Goal: Communication & Community: Answer question/provide support

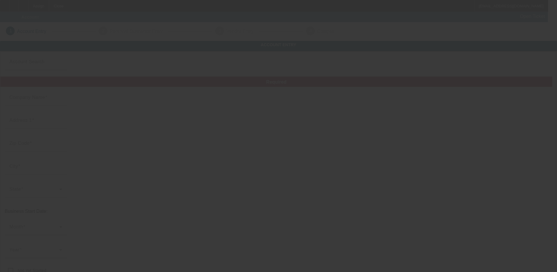
type input "[PERSON_NAME] Towing and Recovery LLC"
type input "2316 Saint Louis Ave"
type input "63106"
type input "Saint Louis"
type input "[PHONE_NUMBER]"
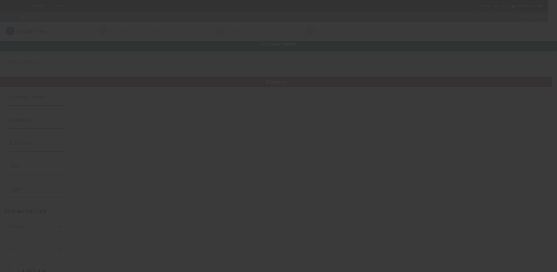
type input "[EMAIL_ADDRESS][DOMAIN_NAME]"
type input "853359958"
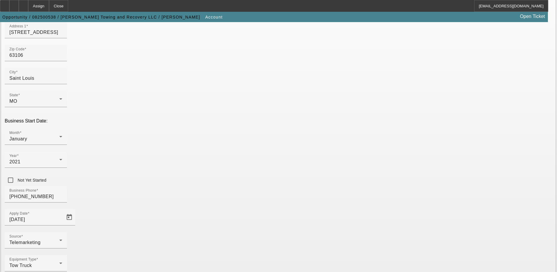
scroll to position [99, 0]
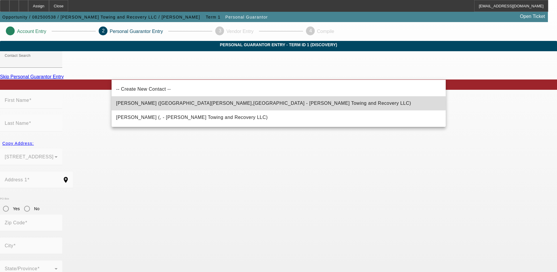
click at [160, 103] on span "Mabins, Patrick (St. Louis,MO - Mabins Towing and Recovery LLC)" at bounding box center [263, 102] width 295 height 5
type input "Mabins, Patrick (St. Louis,MO - Mabins Towing and Recovery LLC)"
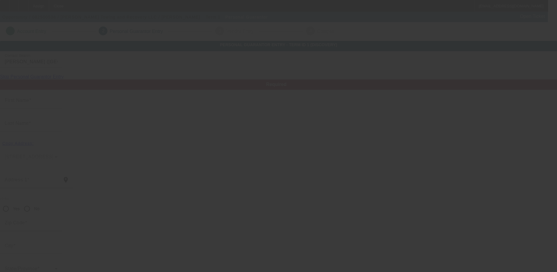
type input "Patrick"
type input "Mabins"
type input "430 Bluff Drive"
radio input "true"
type input "63137"
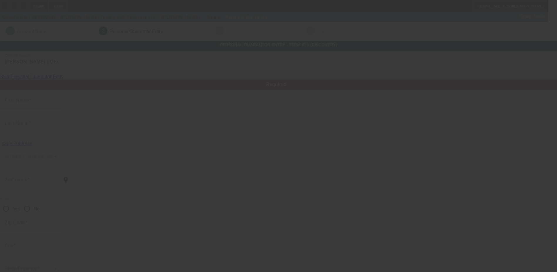
type input "St. Louis"
type input "[PHONE_NUMBER]"
type input "100"
type input "486-90-9885"
type input "[EMAIL_ADDRESS][DOMAIN_NAME]"
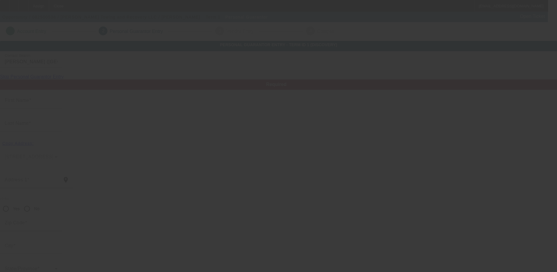
type input "(314) 346-7606"
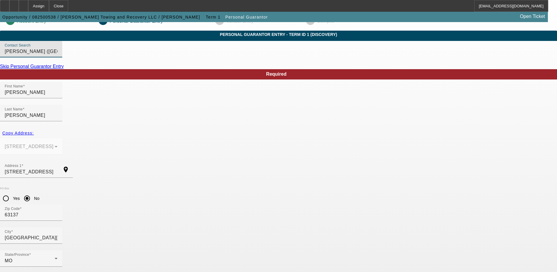
scroll to position [16, 0]
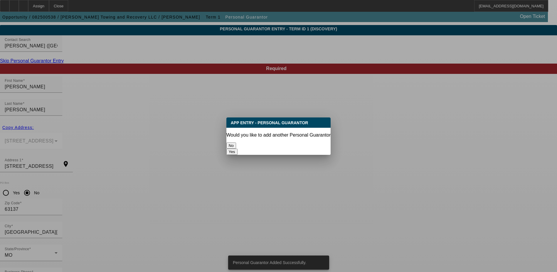
scroll to position [0, 0]
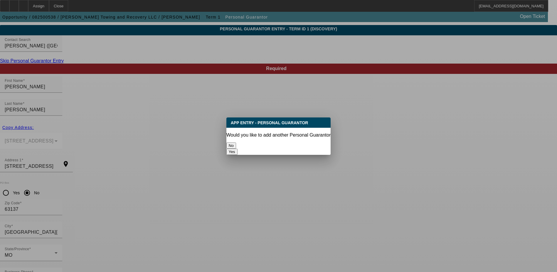
click at [236, 142] on button "No" at bounding box center [232, 145] width 10 height 6
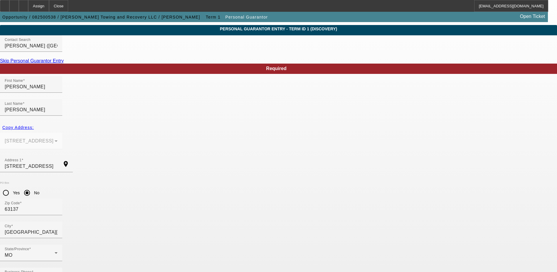
scroll to position [16, 0]
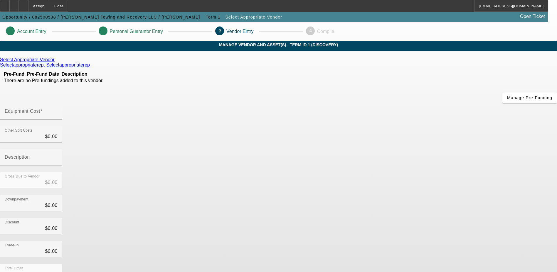
click at [56, 62] on icon at bounding box center [56, 59] width 0 height 5
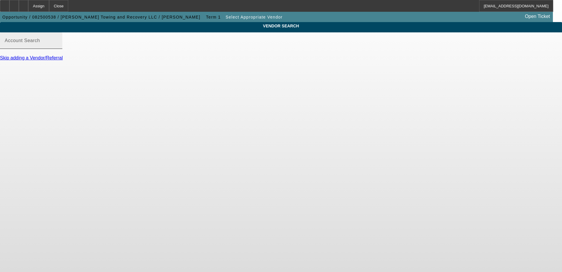
click at [40, 43] on mat-label "Account Search" at bounding box center [22, 40] width 35 height 5
click at [58, 46] on input "Account Search" at bounding box center [31, 42] width 53 height 7
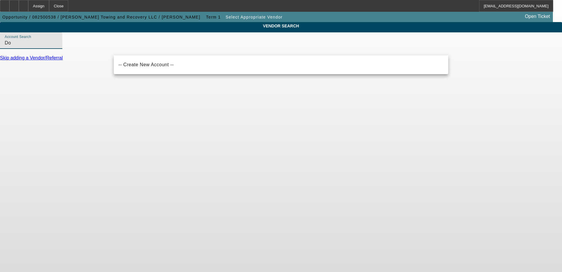
type input "D"
type input "AA Atlas Towing"
click at [58, 46] on input "AA Atlas Towing" at bounding box center [31, 42] width 53 height 7
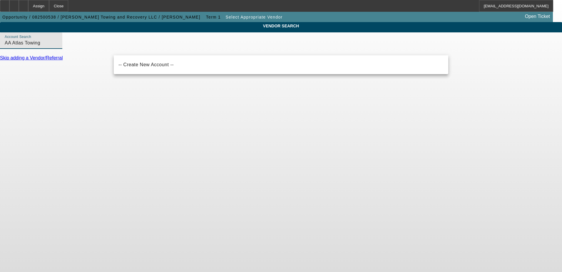
click at [58, 46] on input "AA Atlas Towing" at bounding box center [31, 42] width 53 height 7
drag, startPoint x: 129, startPoint y: 48, endPoint x: 156, endPoint y: 47, distance: 27.4
click at [58, 46] on input "AAAtlas towing" at bounding box center [31, 42] width 53 height 7
type input "A"
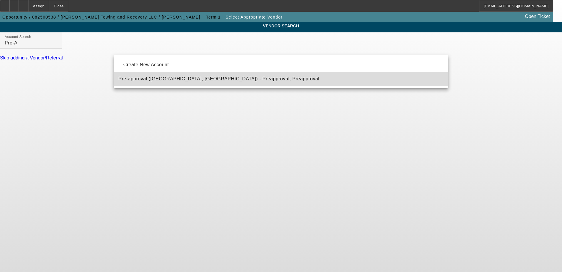
click at [160, 81] on span "Pre-approval (Northbrook, IL) - Preapproval, Preapproval" at bounding box center [218, 78] width 201 height 5
type input "Pre-approval (Northbrook, IL) - Preapproval, Preapproval"
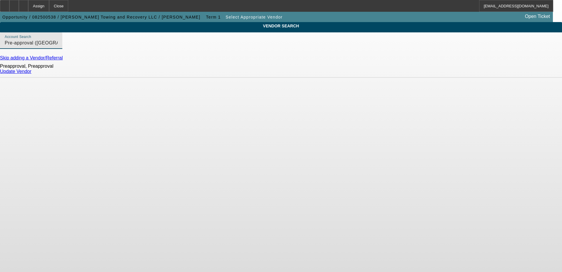
click at [31, 74] on link "Update Vendor" at bounding box center [15, 71] width 31 height 5
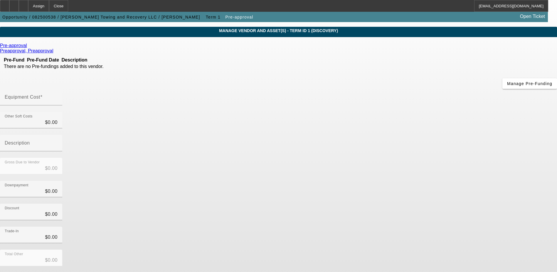
scroll to position [26, 0]
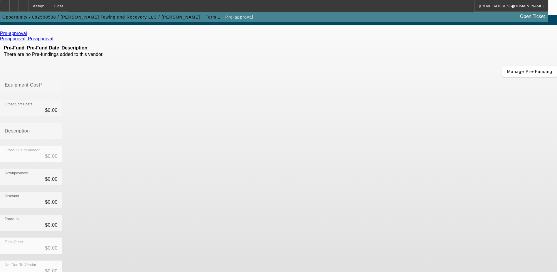
click at [58, 77] on div "Equipment Cost" at bounding box center [31, 85] width 53 height 16
type input "2"
type input "$2.00"
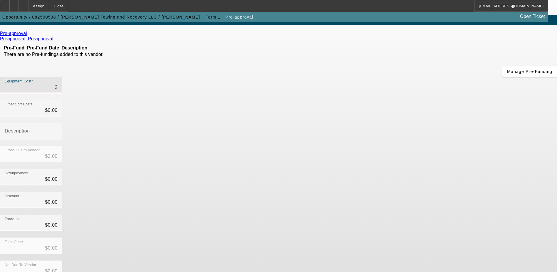
type input "20"
type input "$20.00"
type input "200"
type input "$200.00"
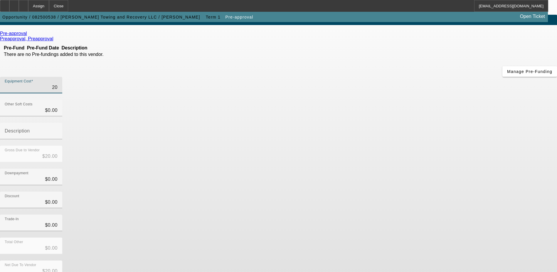
type input "$200.00"
type input "2000"
type input "$2,000.00"
type input "20000"
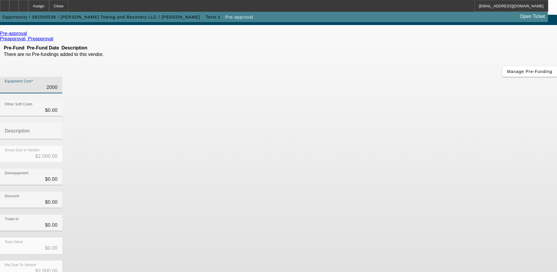
type input "$20,000.00"
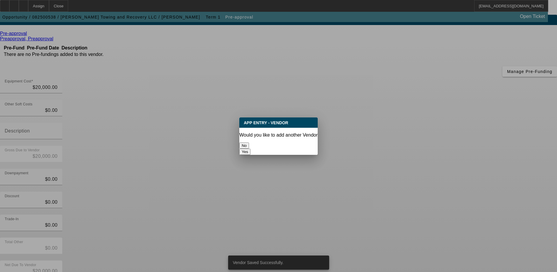
scroll to position [0, 0]
click at [249, 142] on button "No" at bounding box center [244, 145] width 10 height 6
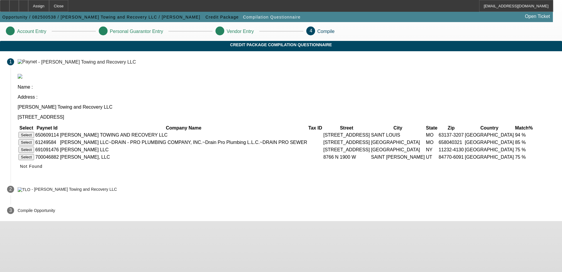
click at [34, 132] on button "Select" at bounding box center [27, 135] width 16 height 6
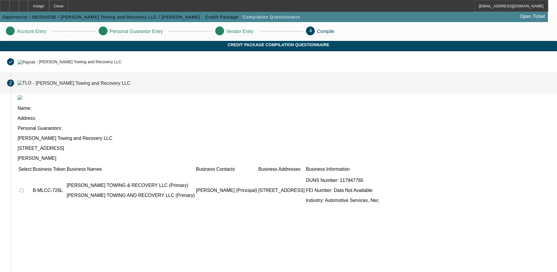
click at [24, 188] on input "checkbox" at bounding box center [22, 190] width 4 height 4
checkbox input "true"
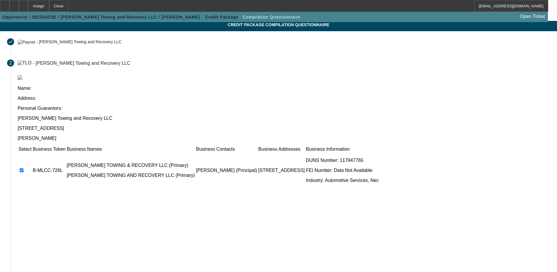
scroll to position [53, 0]
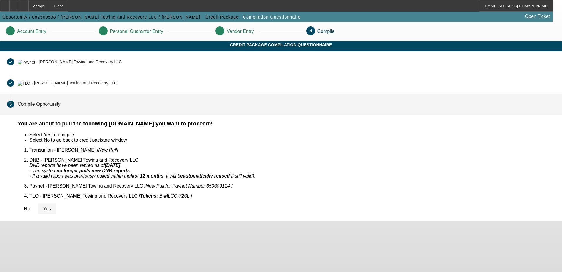
click at [51, 206] on span "Yes" at bounding box center [47, 208] width 8 height 5
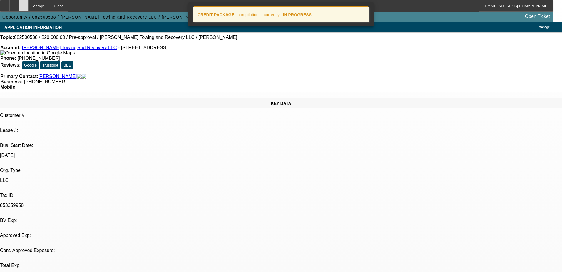
select select "0"
select select "2"
select select "0.1"
select select "4"
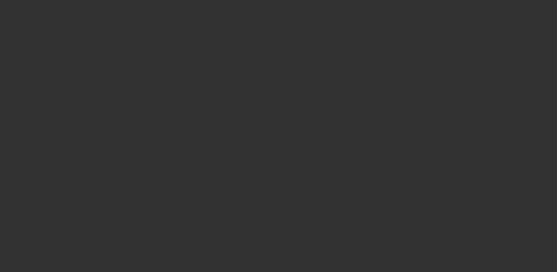
select select "0"
select select "2"
select select "0.1"
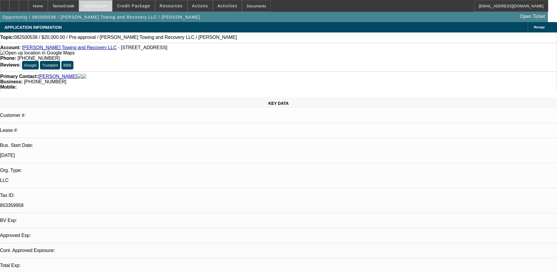
select select "1"
select select "2"
select select "4"
click at [108, 6] on span "Application" at bounding box center [95, 6] width 24 height 5
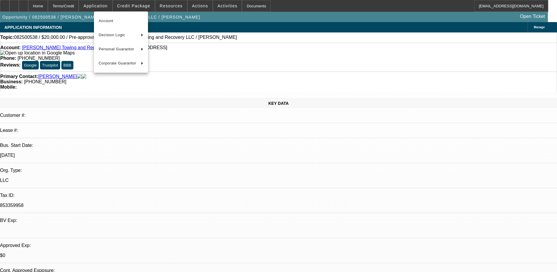
click at [134, 5] on div at bounding box center [278, 136] width 557 height 272
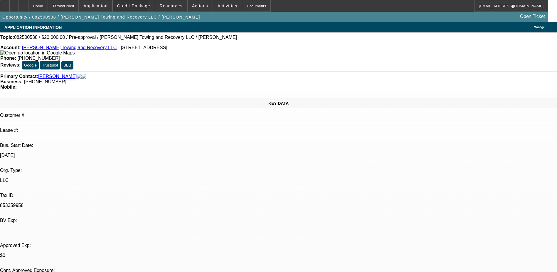
click at [134, 5] on span "Credit Package" at bounding box center [133, 6] width 33 height 5
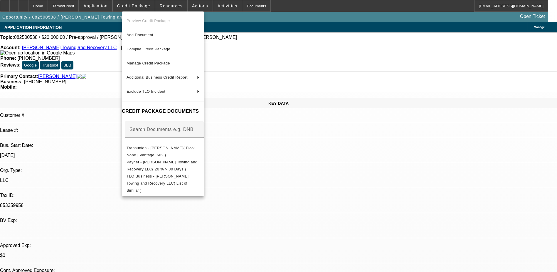
click at [134, 5] on div at bounding box center [278, 136] width 557 height 272
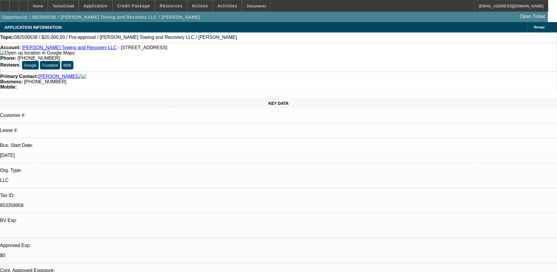
click at [134, 5] on span "Credit Package" at bounding box center [133, 6] width 33 height 5
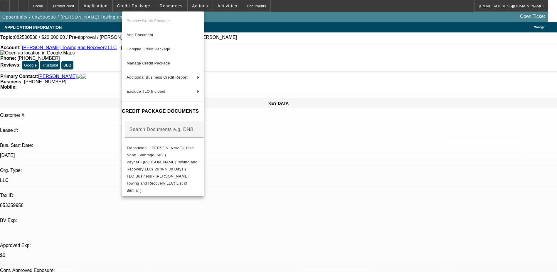
click at [432, 216] on div at bounding box center [278, 136] width 557 height 272
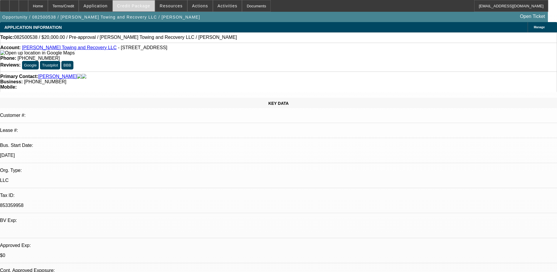
click at [145, 5] on span "Credit Package" at bounding box center [133, 6] width 33 height 5
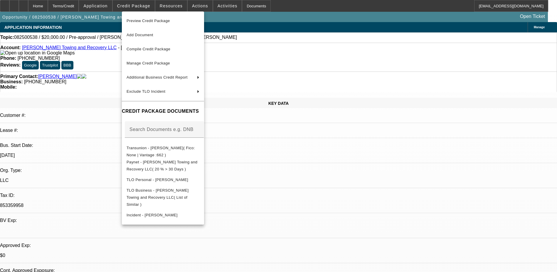
click at [23, 7] on div at bounding box center [278, 136] width 557 height 272
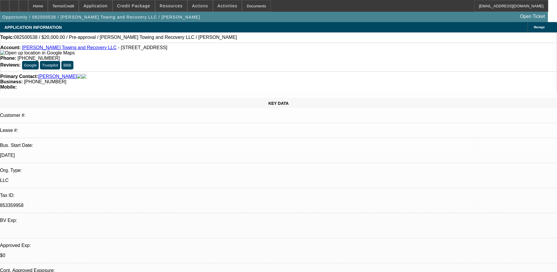
click at [14, 4] on icon at bounding box center [14, 4] width 0 height 0
click at [230, 12] on div "Opportunity / 082500538 / Mabins Towing and Recovery LLC / Mabins, Patrick Open…" at bounding box center [274, 17] width 548 height 10
click at [102, 6] on span "Application" at bounding box center [95, 6] width 24 height 5
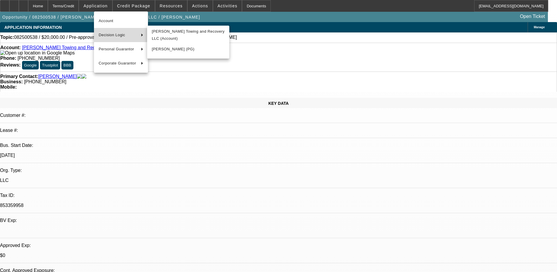
click at [114, 39] on button "Decision Logic" at bounding box center [121, 35] width 54 height 14
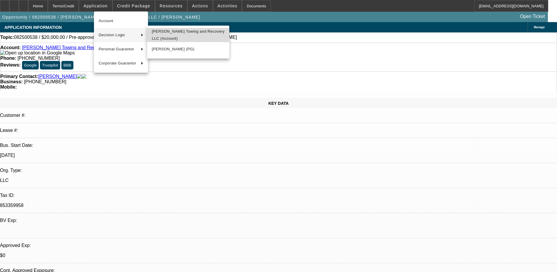
click at [160, 39] on span "Mabins Towing and Recovery LLC (Account)" at bounding box center [188, 35] width 73 height 14
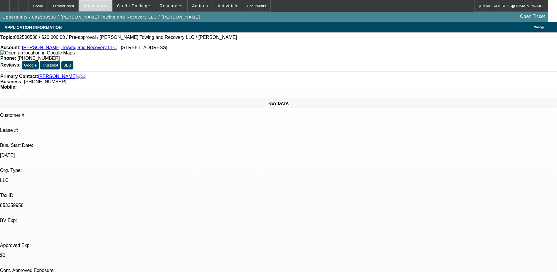
click at [108, 7] on span "Application" at bounding box center [95, 6] width 24 height 5
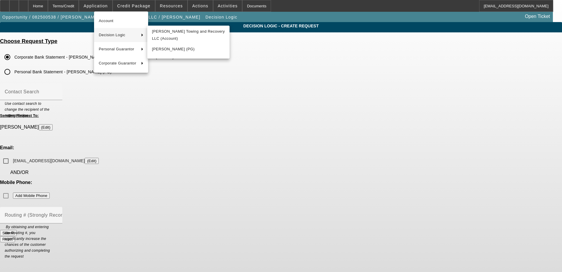
click at [150, 109] on div at bounding box center [281, 136] width 562 height 272
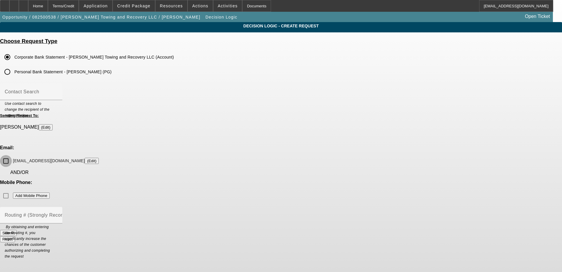
click at [12, 155] on input "towtrucketiquette@gmail.com (Edit)" at bounding box center [6, 161] width 12 height 12
click at [17, 229] on button "Submit" at bounding box center [8, 232] width 17 height 6
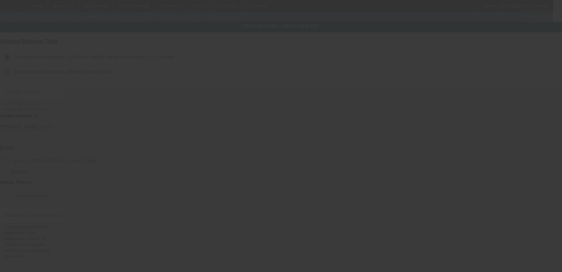
checkbox input "false"
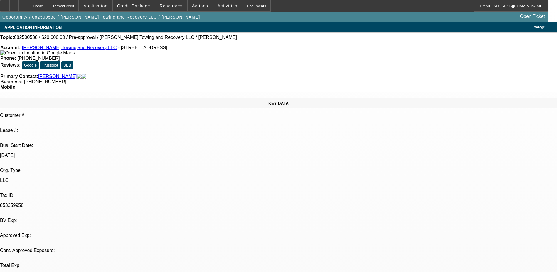
select select "0"
select select "2"
select select "0.1"
select select "4"
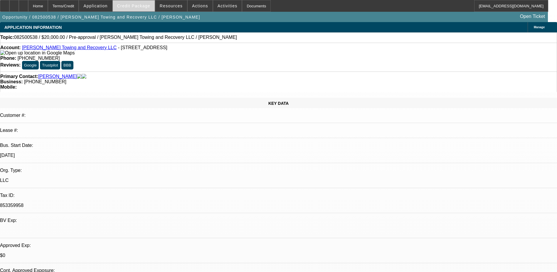
click at [148, 5] on span "Credit Package" at bounding box center [133, 6] width 33 height 5
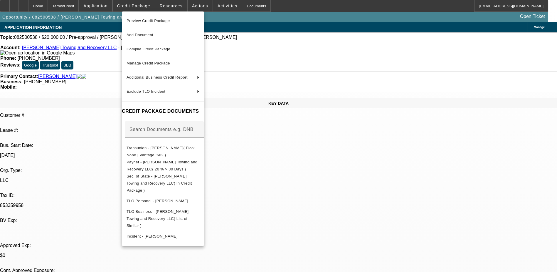
click at [415, 225] on div at bounding box center [278, 136] width 557 height 272
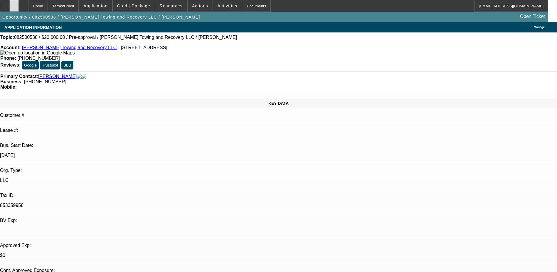
click at [14, 4] on icon at bounding box center [14, 4] width 0 height 0
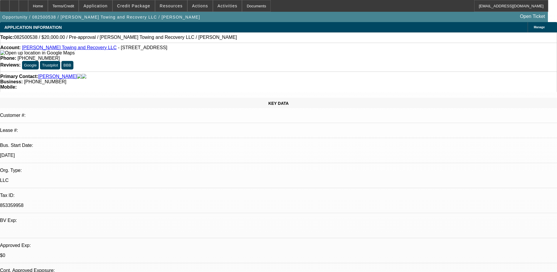
click at [400, 21] on div "Opportunity / 082500538 / Mabins Towing and Recovery LLC / Mabins, Patrick Open…" at bounding box center [274, 17] width 548 height 10
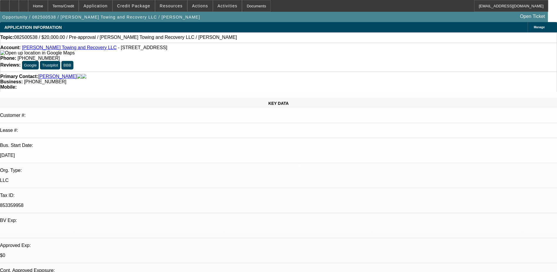
radio input "true"
type textarea "T"
type textarea "Truck depreciation: Miles? Seller? Lets see if he wants to do a different asset?"
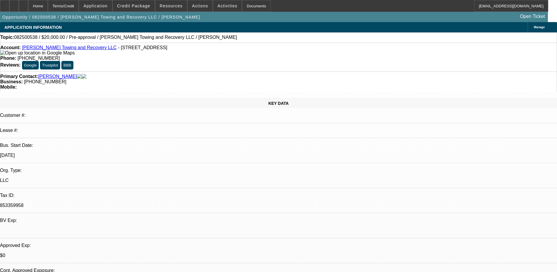
radio input "true"
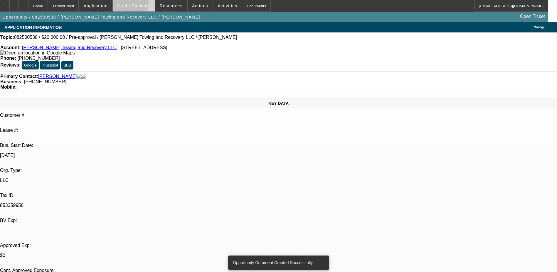
click at [134, 4] on span "Credit Package" at bounding box center [133, 6] width 33 height 5
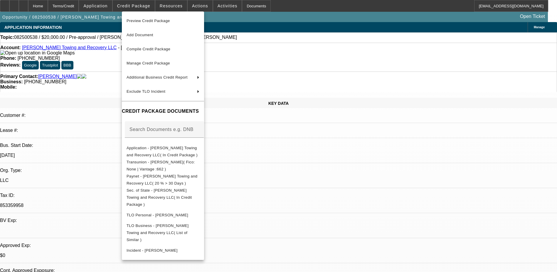
drag, startPoint x: 433, startPoint y: 209, endPoint x: 275, endPoint y: 84, distance: 201.7
click at [421, 197] on div at bounding box center [278, 136] width 557 height 272
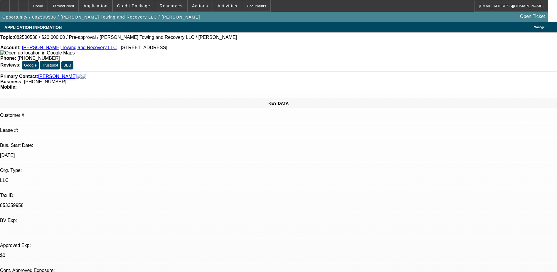
click at [41, 50] on link "Mabins Towing and Recovery LLC" at bounding box center [69, 47] width 95 height 5
click at [140, 8] on span "Credit Package" at bounding box center [133, 6] width 33 height 5
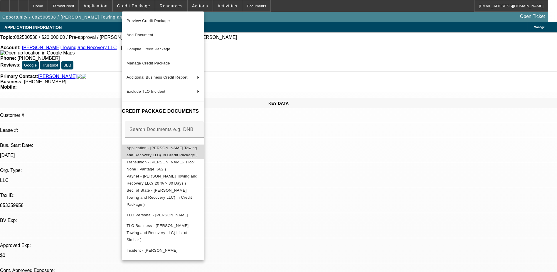
click at [163, 147] on span "Application - Mabins Towing and Recovery LLC( In Credit Package )" at bounding box center [162, 150] width 71 height 11
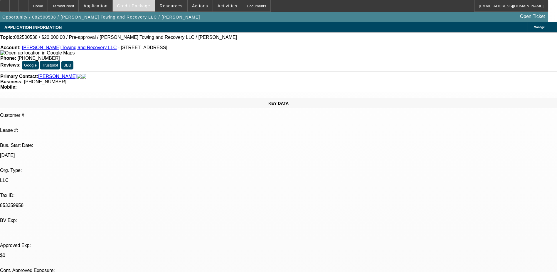
click at [143, 8] on span "Credit Package" at bounding box center [133, 6] width 33 height 5
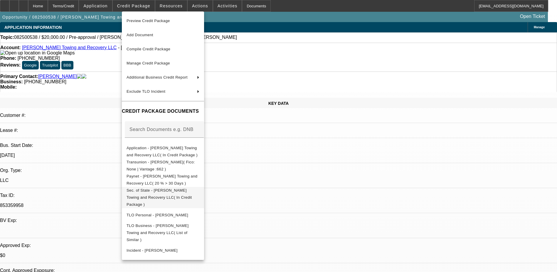
click at [173, 192] on span "Sec. of State - Mabins Towing and Recovery LLC( In Credit Package )" at bounding box center [160, 197] width 66 height 19
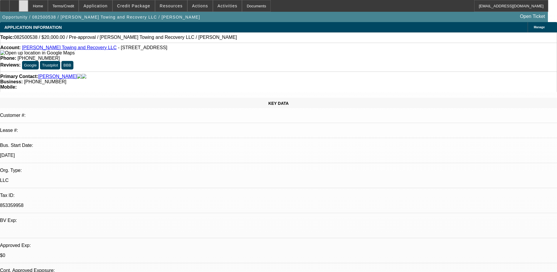
click at [28, 1] on div at bounding box center [23, 6] width 9 height 12
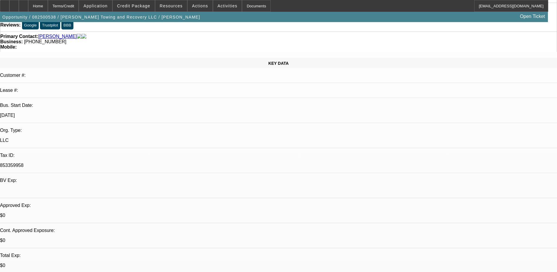
select select "0"
select select "2"
select select "0.1"
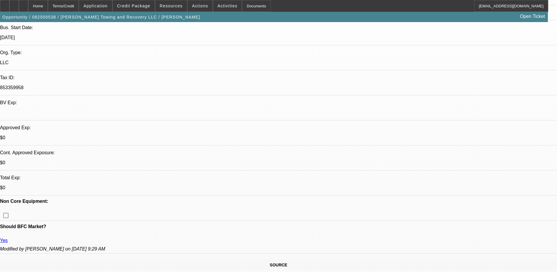
select select "1"
select select "2"
select select "4"
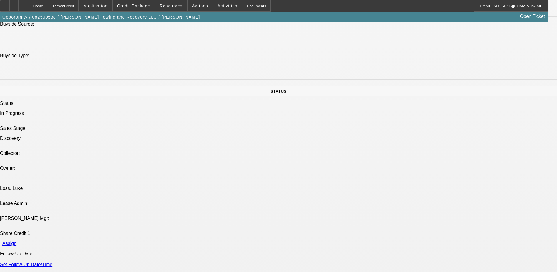
scroll to position [646, 0]
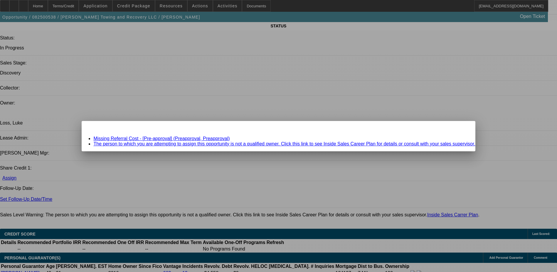
scroll to position [0, 0]
click at [420, 129] on div "Missing Information: Term Id 1 Close" at bounding box center [279, 126] width 394 height 10
click at [463, 128] on div "Close" at bounding box center [469, 124] width 13 height 7
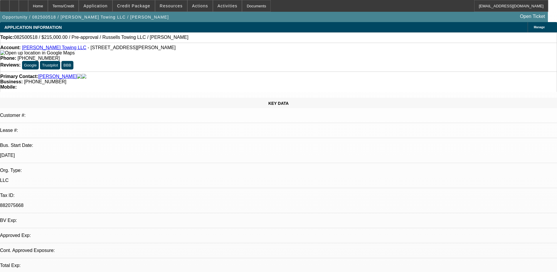
select select "0"
select select "2"
select select "0.1"
select select "4"
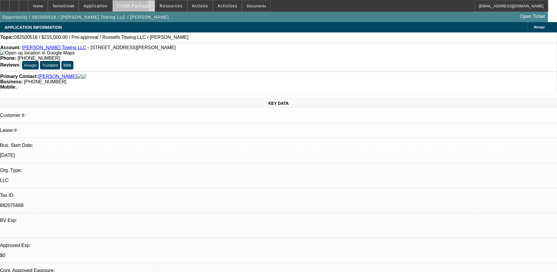
click at [138, 8] on span "Credit Package" at bounding box center [133, 6] width 33 height 5
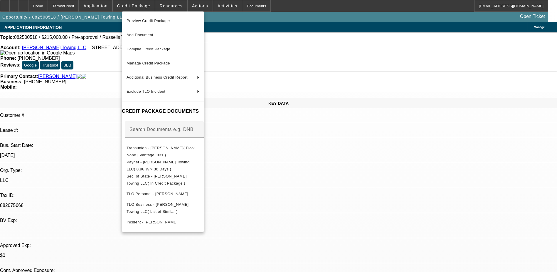
click at [302, 180] on div at bounding box center [278, 136] width 557 height 272
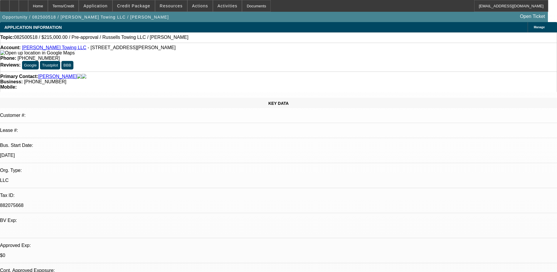
drag, startPoint x: 425, startPoint y: 77, endPoint x: 424, endPoint y: 73, distance: 4.2
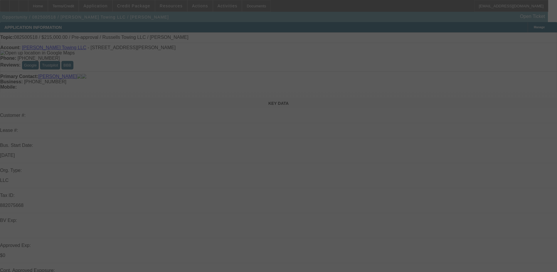
select select "0"
select select "2"
select select "0.1"
select select "4"
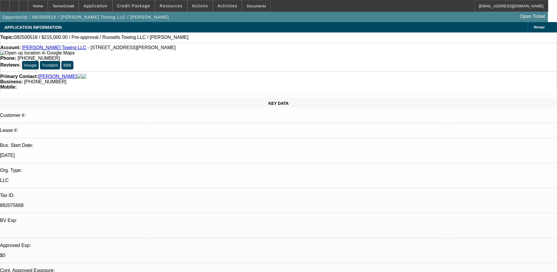
drag, startPoint x: 188, startPoint y: 1, endPoint x: 122, endPoint y: 61, distance: 89.0
click at [122, 71] on div "Primary Contact: Russell, Zachary Business: (804) 901-0603 Mobile:" at bounding box center [278, 81] width 557 height 20
drag, startPoint x: 473, startPoint y: 242, endPoint x: 451, endPoint y: 233, distance: 23.7
click at [195, 6] on span "Actions" at bounding box center [200, 6] width 16 height 5
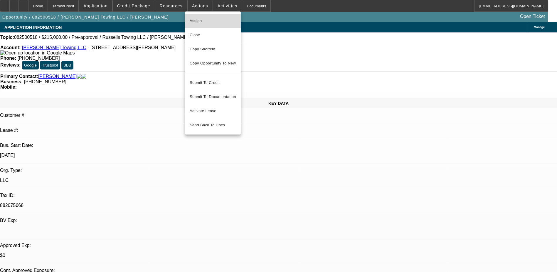
click at [204, 22] on span "Assign" at bounding box center [213, 20] width 46 height 7
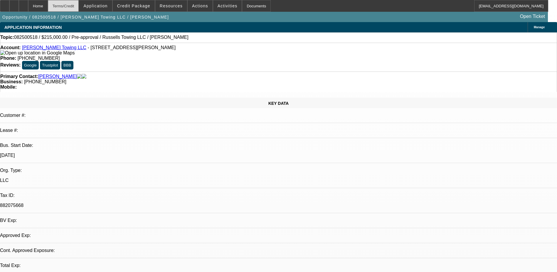
select select "0"
select select "2"
select select "0.1"
select select "4"
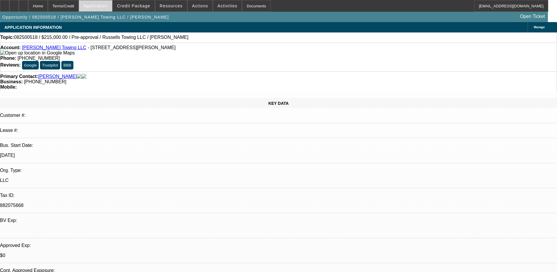
click at [106, 6] on span "Application" at bounding box center [95, 6] width 24 height 5
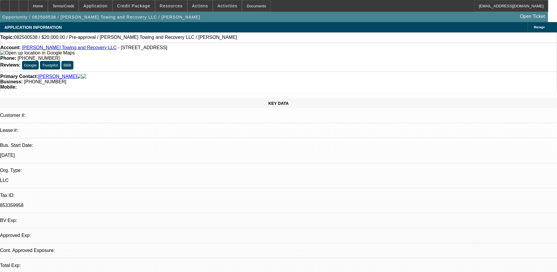
select select "0"
select select "2"
select select "0.1"
select select "4"
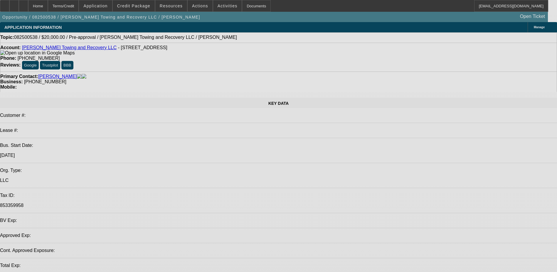
select select "0"
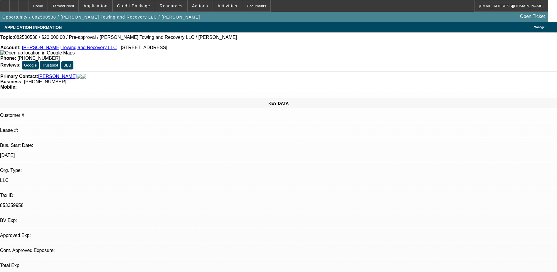
select select "2"
select select "0.1"
select select "1"
select select "2"
select select "4"
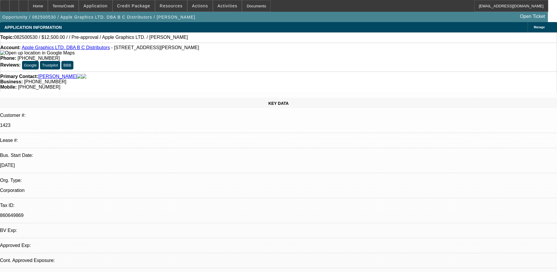
select select "0"
select select "2"
select select "0.1"
select select "4"
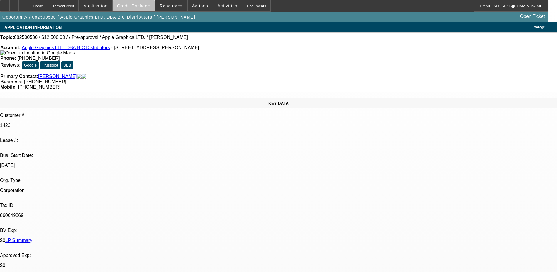
click at [146, 7] on span "Credit Package" at bounding box center [133, 6] width 33 height 5
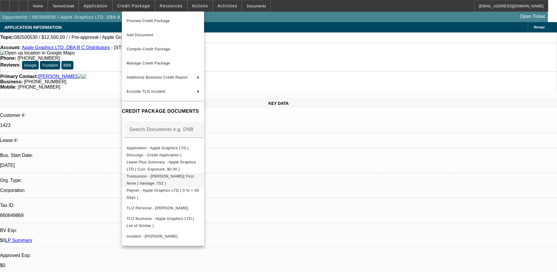
click at [177, 180] on span "Transunion - Brierley, Bruce( Fico: None | Vantage :752 )" at bounding box center [163, 179] width 73 height 14
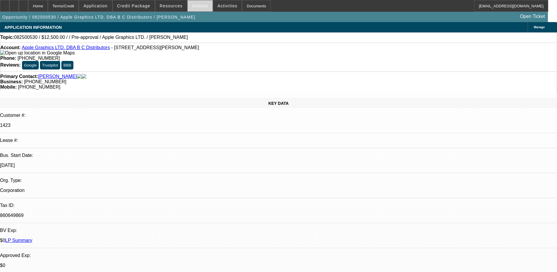
click at [200, 7] on span "Actions" at bounding box center [200, 6] width 16 height 5
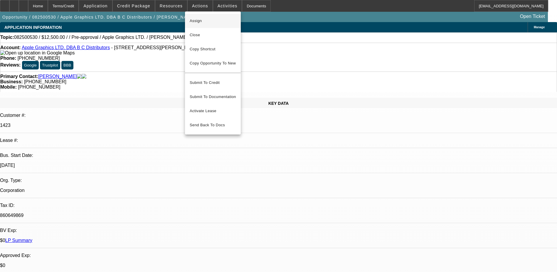
click at [203, 21] on span "Assign" at bounding box center [213, 20] width 46 height 7
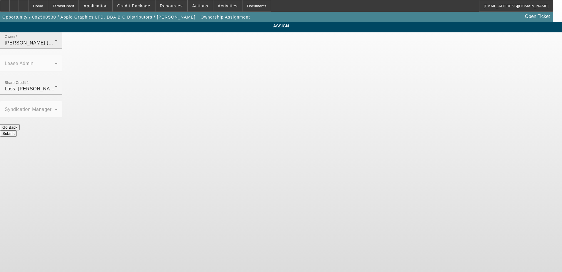
click at [55, 46] on div "Dunphy, Sean (Lvl 19)" at bounding box center [30, 42] width 50 height 7
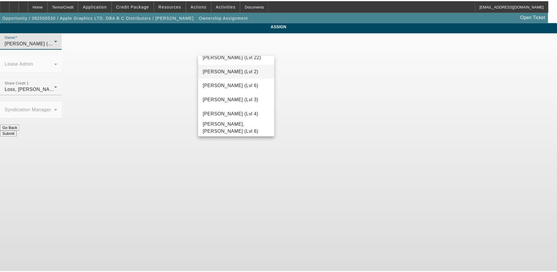
scroll to position [855, 0]
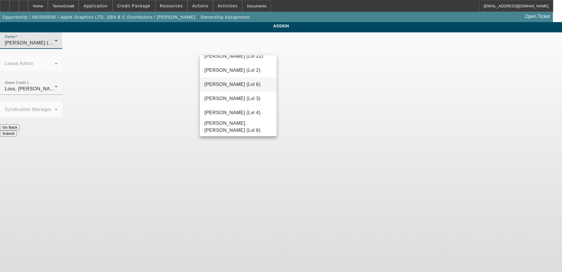
click at [230, 84] on span "Wesolowski, John (Lvl 6)" at bounding box center [233, 84] width 56 height 7
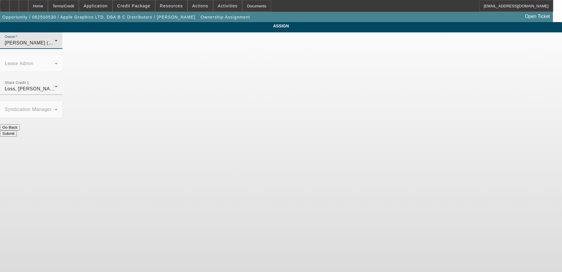
click at [17, 130] on button "Submit" at bounding box center [8, 133] width 17 height 6
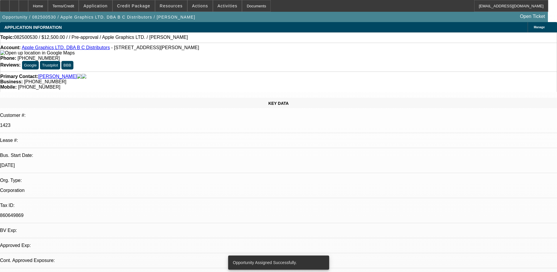
select select "0"
select select "2"
select select "0.1"
select select "4"
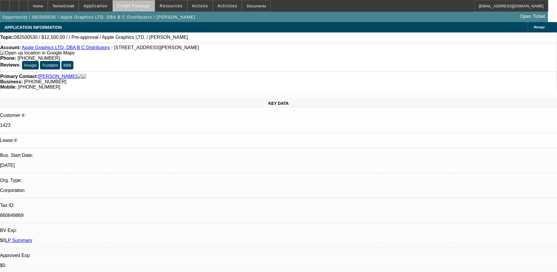
click at [144, 4] on span "Credit Package" at bounding box center [133, 6] width 33 height 5
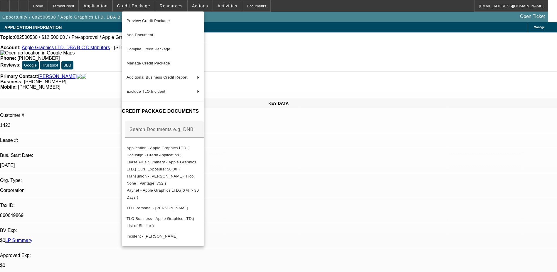
click at [393, 234] on div at bounding box center [278, 136] width 557 height 272
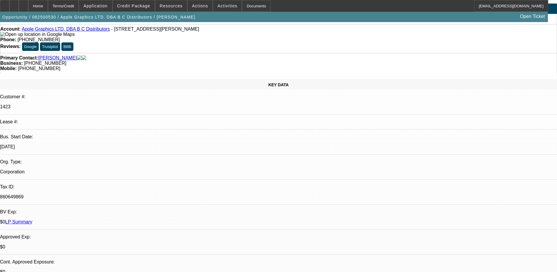
scroll to position [88, 0]
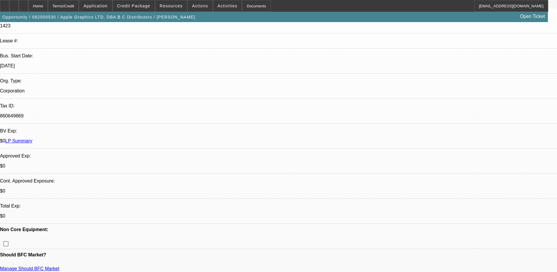
scroll to position [0, 0]
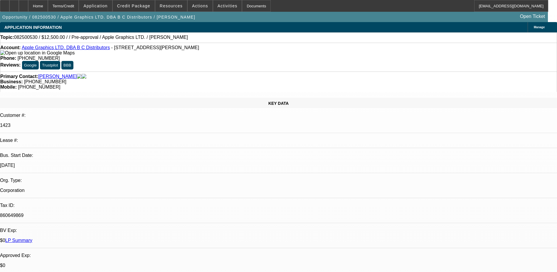
radio input "true"
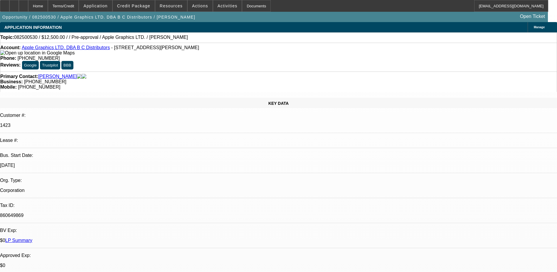
type textarea "L"
type textarea "N"
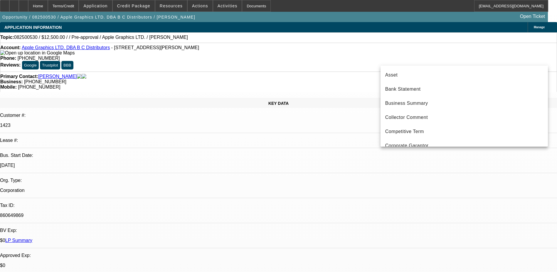
scroll to position [48, 0]
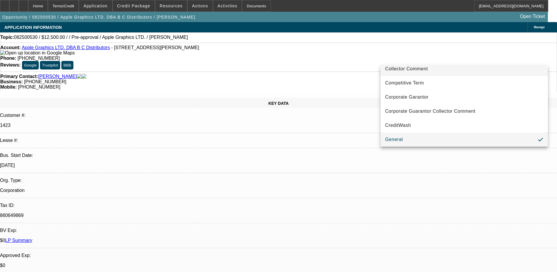
click at [411, 66] on span "Collector Comment" at bounding box center [407, 68] width 43 height 7
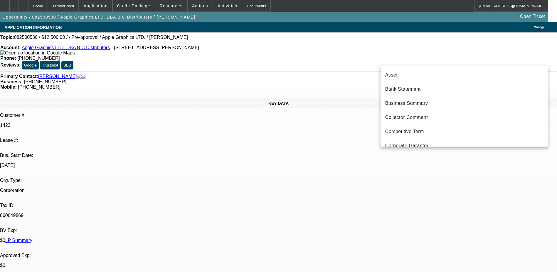
scroll to position [48, 0]
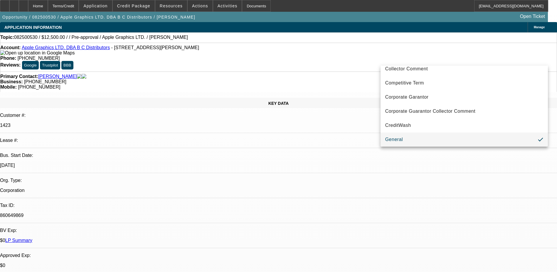
click at [412, 141] on mat-option "General" at bounding box center [464, 139] width 167 height 14
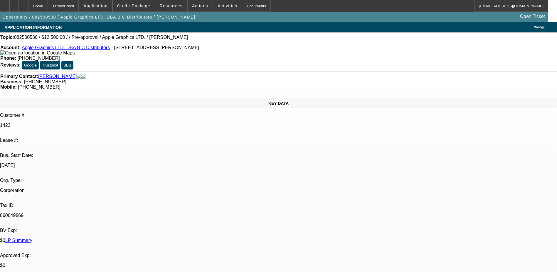
drag, startPoint x: 402, startPoint y: 107, endPoint x: 399, endPoint y: 97, distance: 9.7
radio input "true"
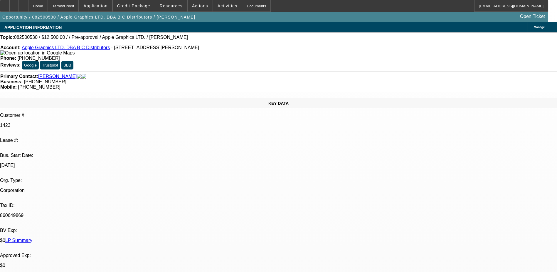
click at [197, 6] on span "Actions" at bounding box center [200, 6] width 16 height 5
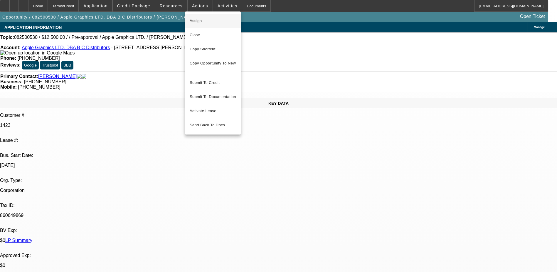
click at [204, 21] on span "Assign" at bounding box center [213, 20] width 46 height 7
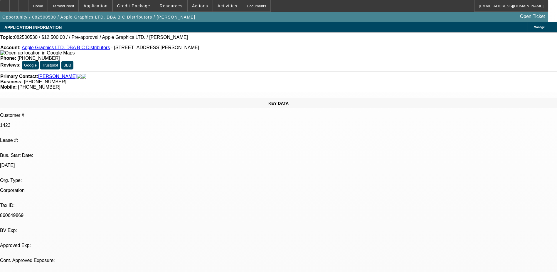
select select "0"
select select "2"
select select "0.1"
select select "4"
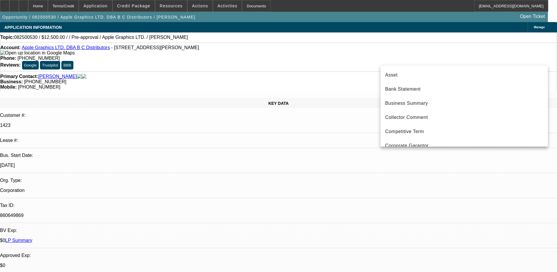
click at [428, 53] on div at bounding box center [278, 136] width 557 height 272
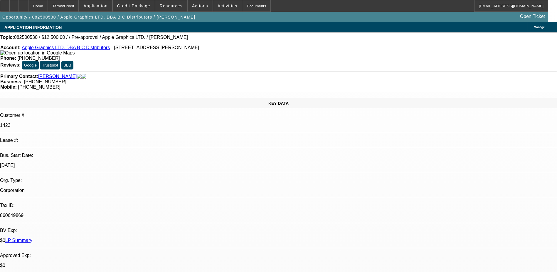
drag, startPoint x: 390, startPoint y: 27, endPoint x: 390, endPoint y: 30, distance: 3.2
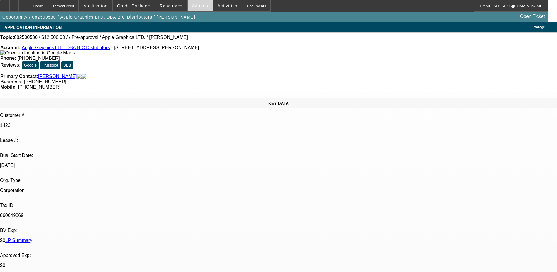
click at [202, 6] on span "Actions" at bounding box center [200, 6] width 16 height 5
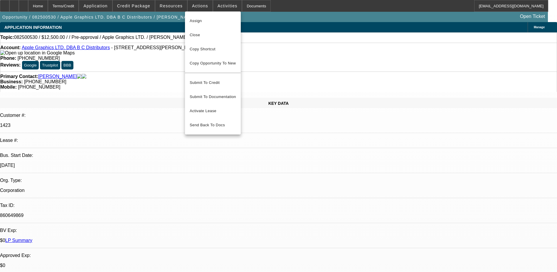
click at [192, 6] on div at bounding box center [278, 136] width 557 height 272
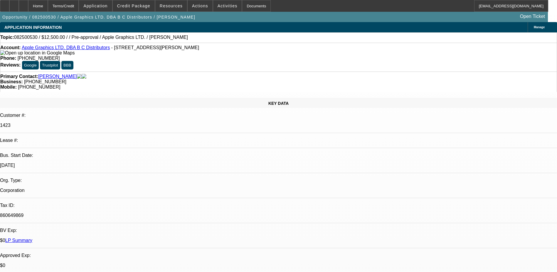
drag, startPoint x: 380, startPoint y: 77, endPoint x: 383, endPoint y: 77, distance: 3.5
select select "0"
select select "2"
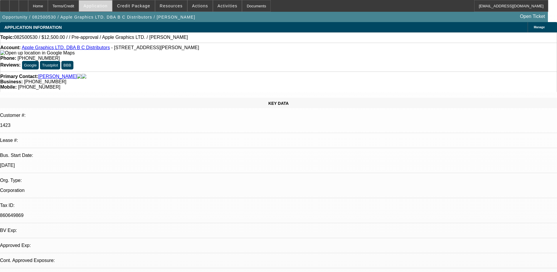
select select "2"
select select "0.1"
select select "4"
click at [108, 6] on span "Application" at bounding box center [95, 6] width 24 height 5
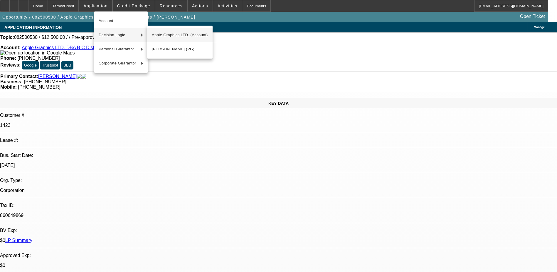
click at [173, 33] on span "Apple Graphics LTD. (Account)" at bounding box center [180, 34] width 56 height 7
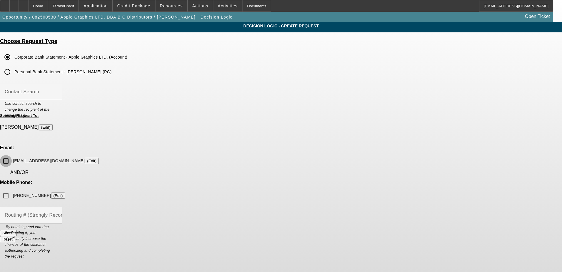
click at [12, 155] on input "[EMAIL_ADDRESS][DOMAIN_NAME] (Edit)" at bounding box center [6, 161] width 12 height 12
click at [17, 229] on button "Submit" at bounding box center [8, 232] width 17 height 6
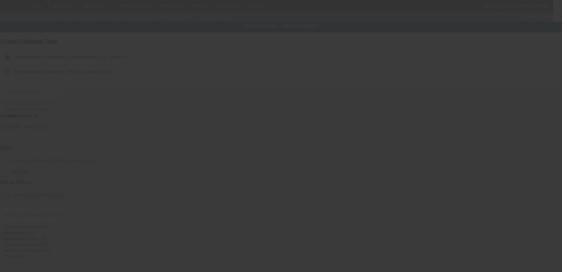
checkbox input "false"
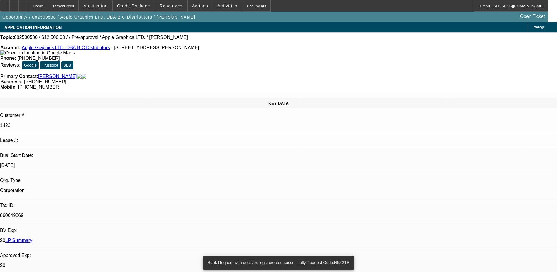
select select "0"
select select "2"
select select "0.1"
select select "4"
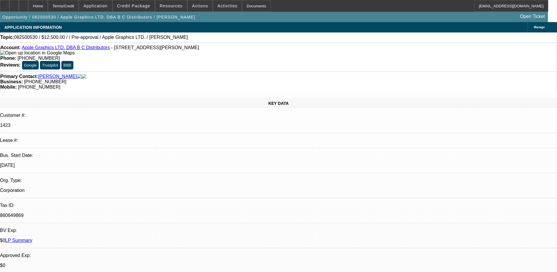
select select "0"
select select "2"
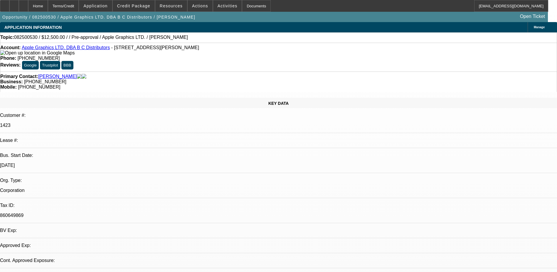
select select "0.1"
select select "4"
select select "0"
select select "2"
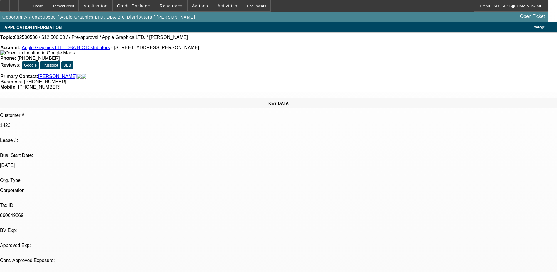
select select "2"
select select "0.1"
select select "4"
select select "0"
select select "2"
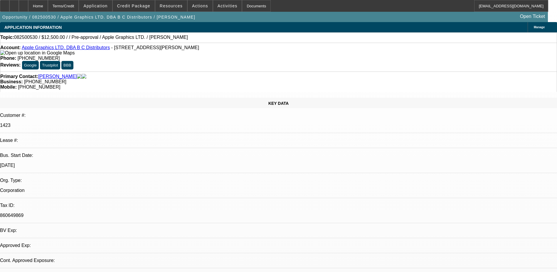
select select "0.1"
select select "1"
select select "2"
select select "4"
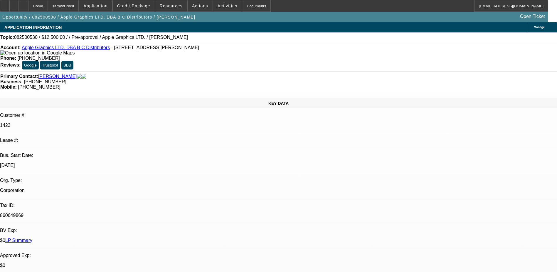
drag, startPoint x: 427, startPoint y: 82, endPoint x: 424, endPoint y: 98, distance: 15.9
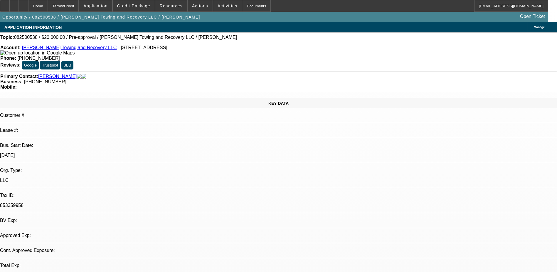
select select "0"
select select "2"
select select "0.1"
select select "1"
select select "2"
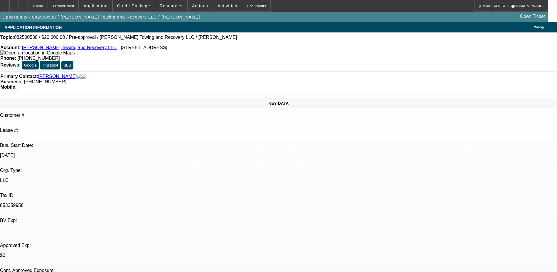
select select "4"
click at [200, 8] on span "Actions" at bounding box center [200, 6] width 16 height 5
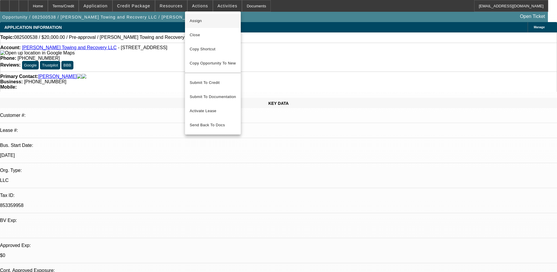
click at [199, 21] on span "Assign" at bounding box center [213, 20] width 46 height 7
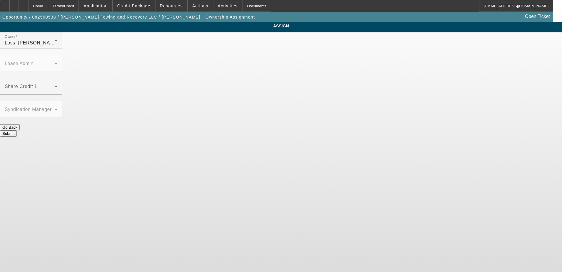
click at [20, 124] on button "Go Back" at bounding box center [10, 127] width 20 height 6
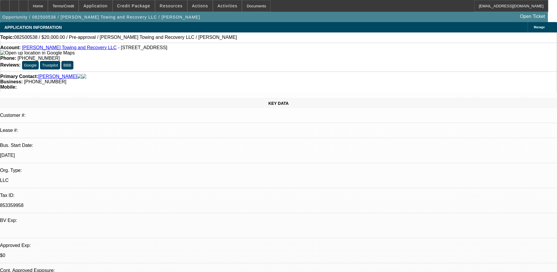
select select "0"
select select "2"
select select "0.1"
select select "4"
